Goal: Find specific page/section: Find specific page/section

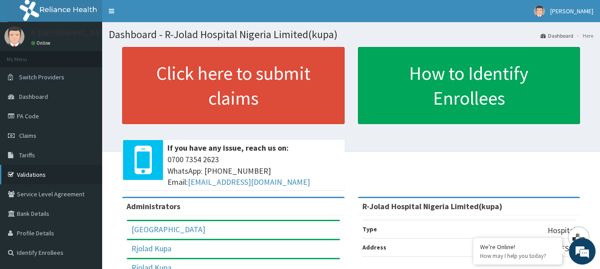
click at [35, 176] on link "Validations" at bounding box center [51, 175] width 102 height 20
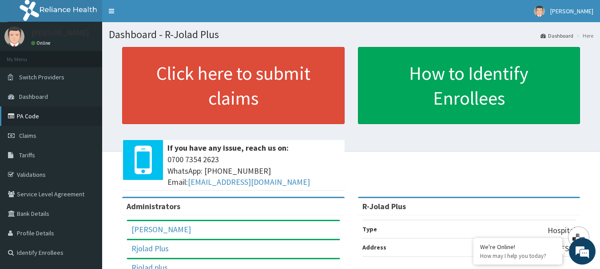
click at [40, 119] on link "PA Code" at bounding box center [51, 117] width 102 height 20
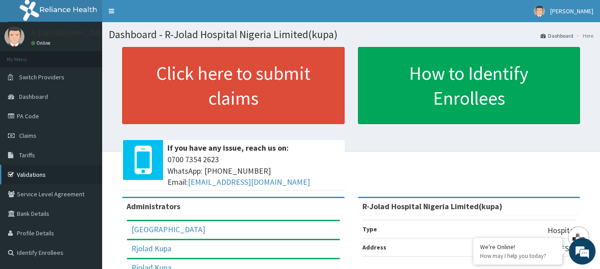
click at [29, 177] on link "Validations" at bounding box center [51, 175] width 102 height 20
